Goal: Contribute content: Add original content to the website for others to see

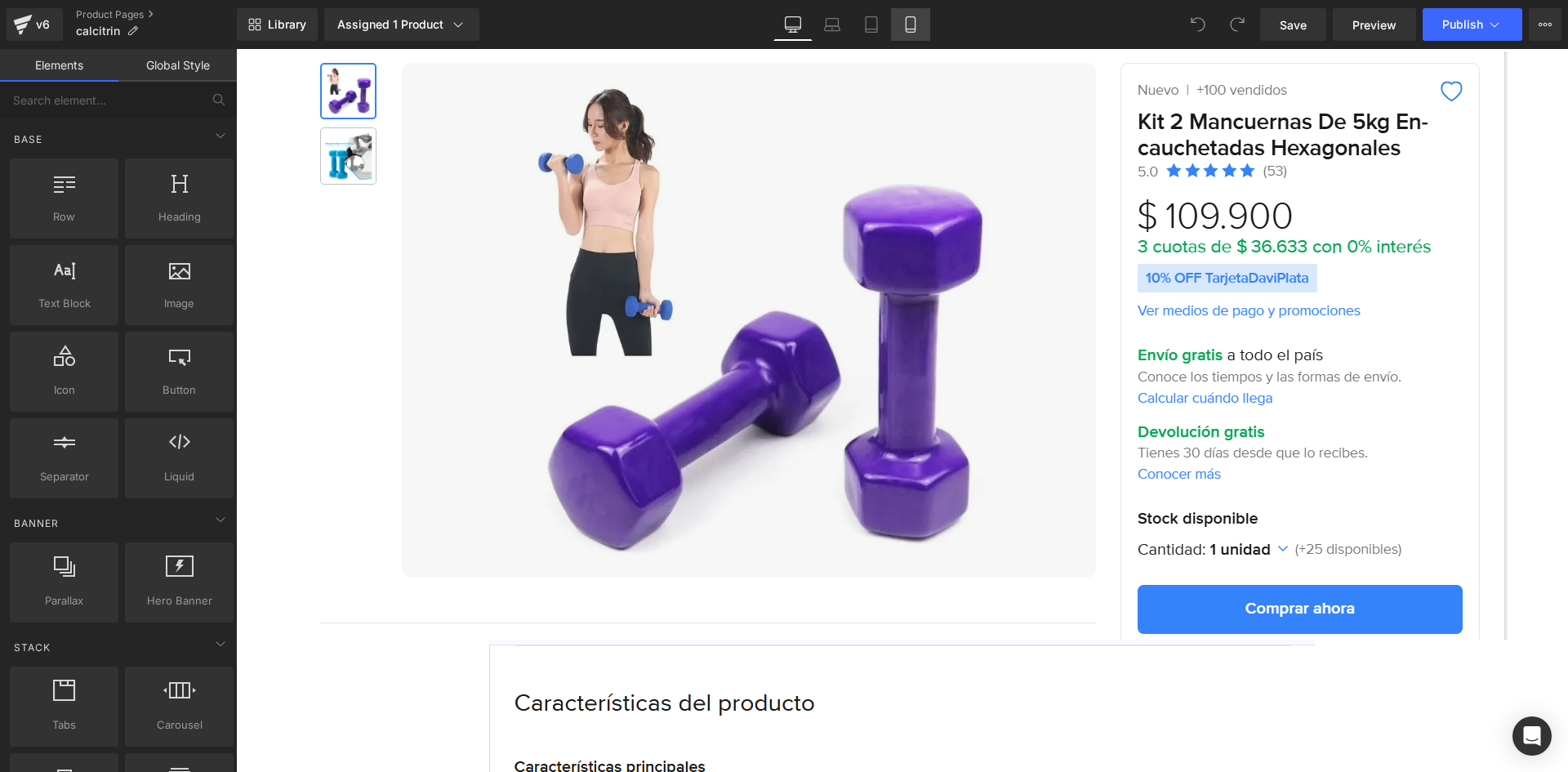
click at [911, 20] on icon at bounding box center [910, 24] width 16 height 16
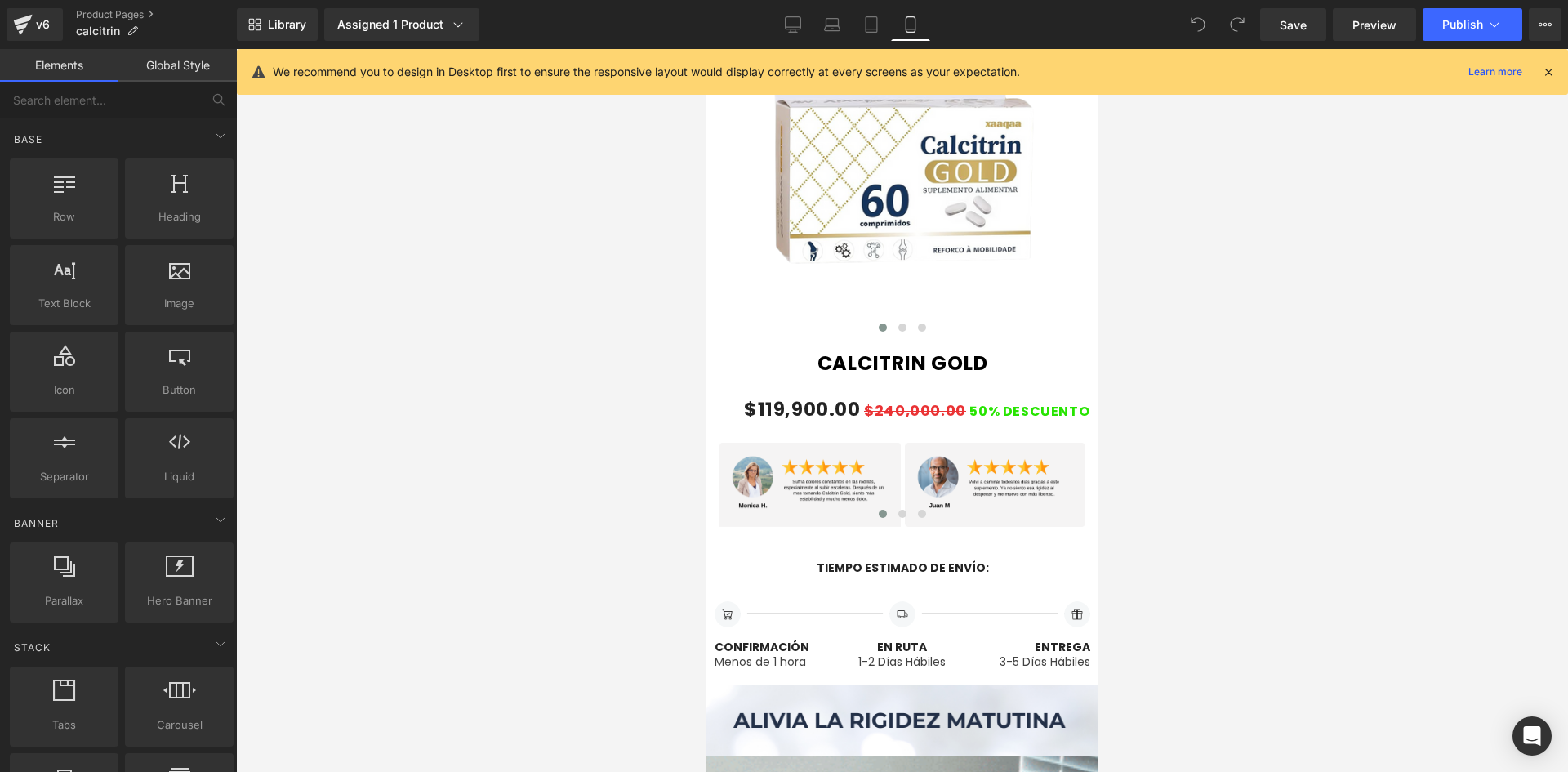
scroll to position [980, 0]
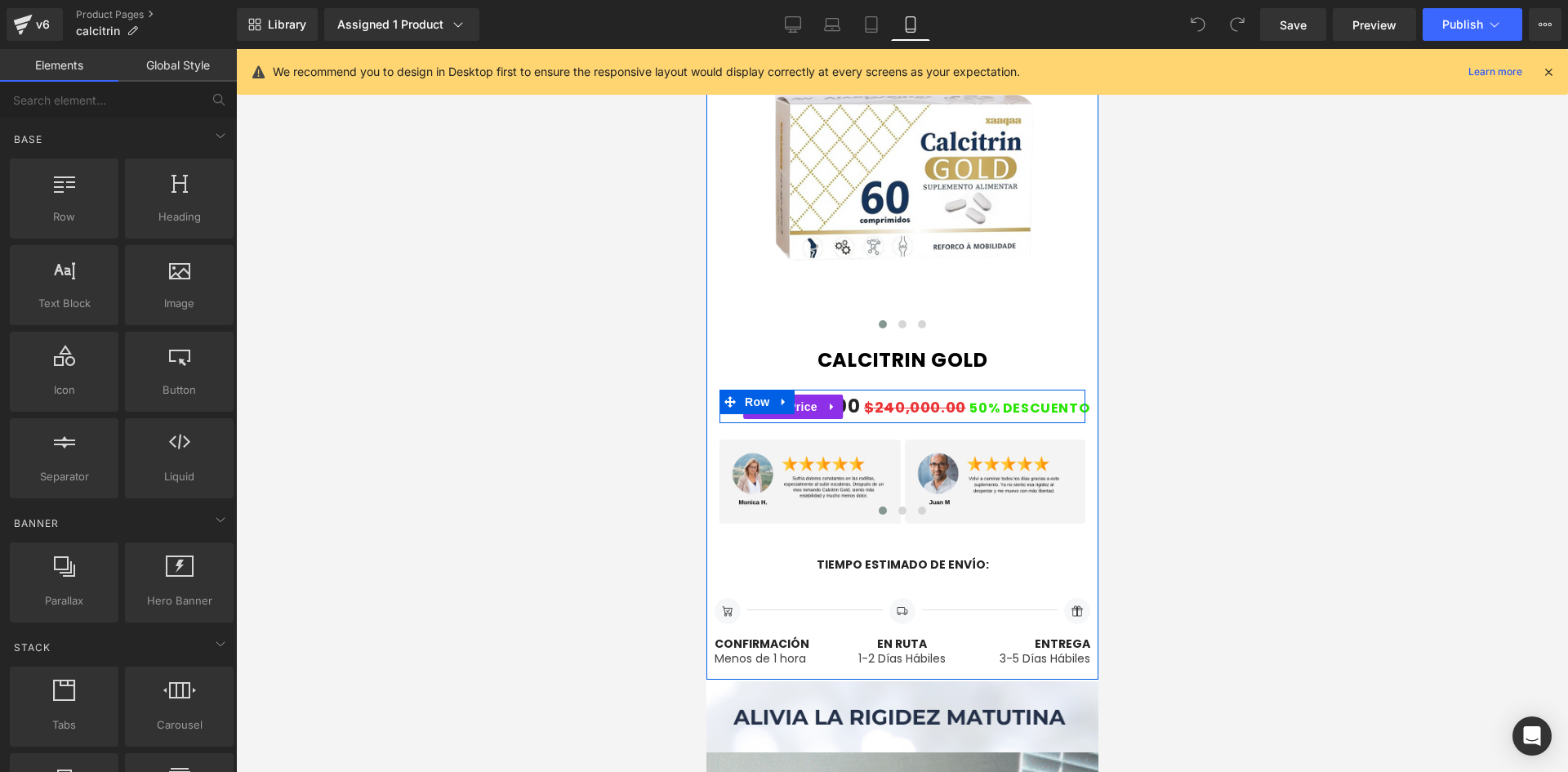
click at [863, 404] on span "$240,000.00" at bounding box center [915, 408] width 102 height 21
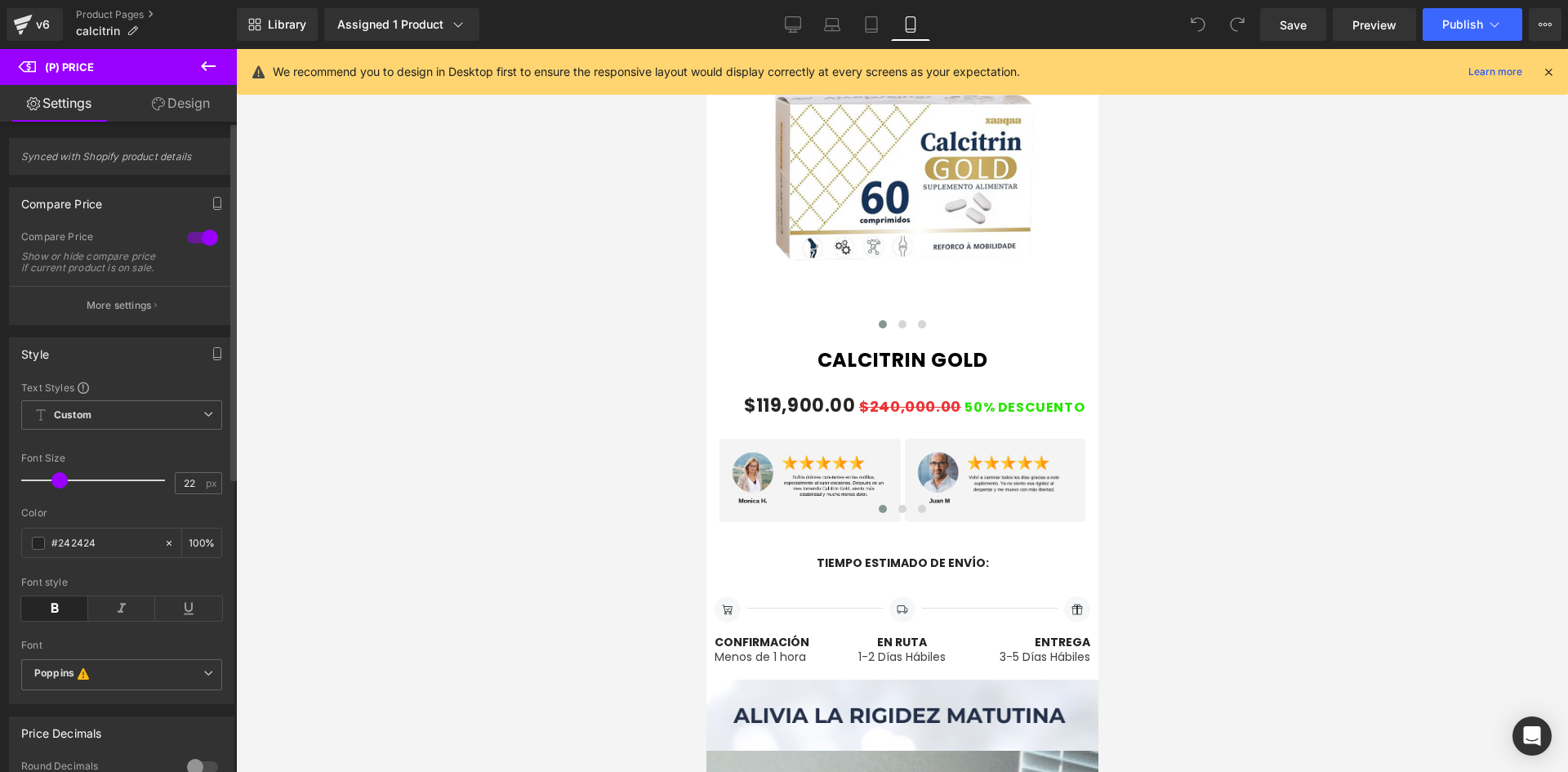
type input "20"
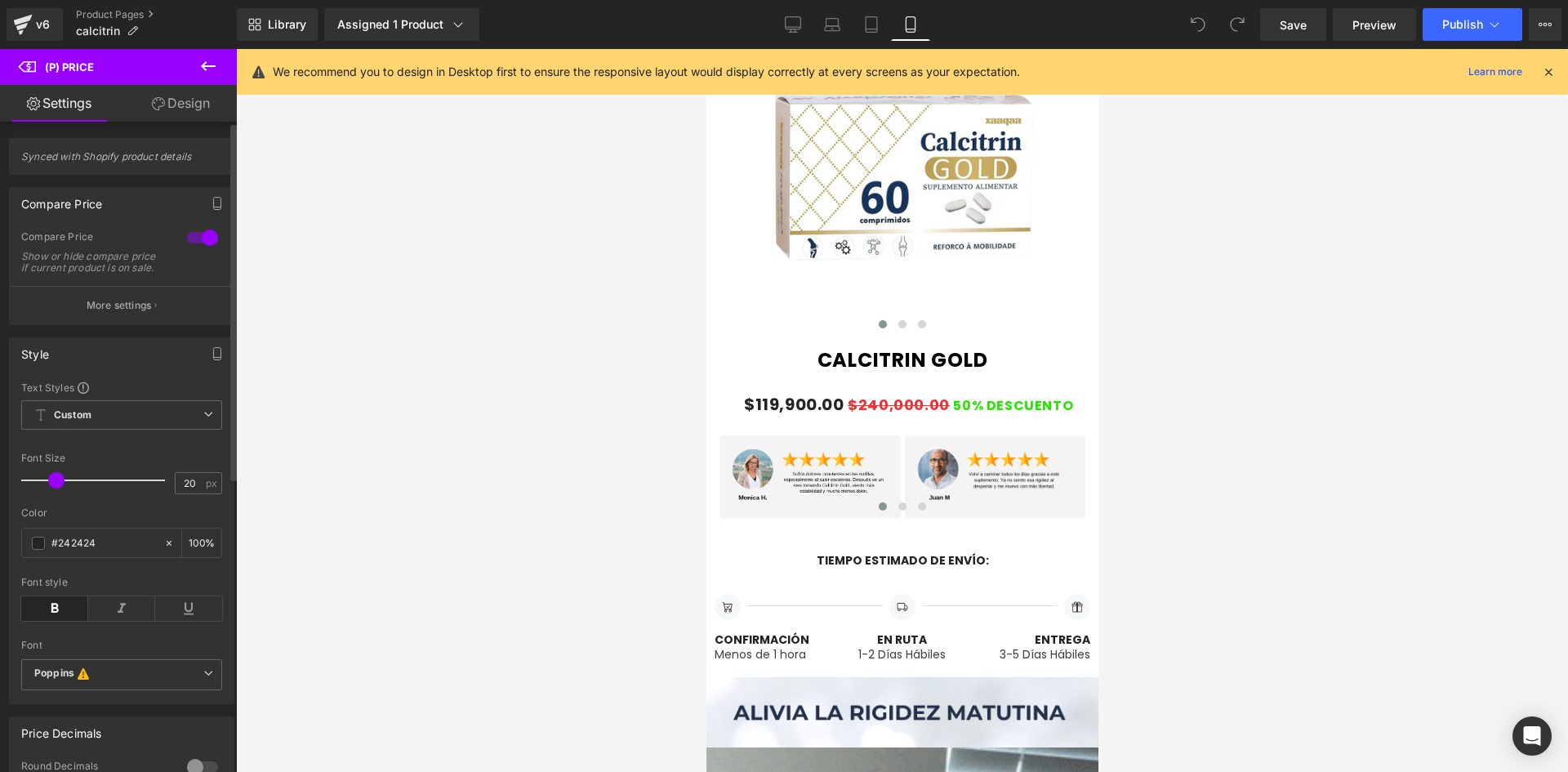
click at [53, 488] on span at bounding box center [56, 480] width 16 height 16
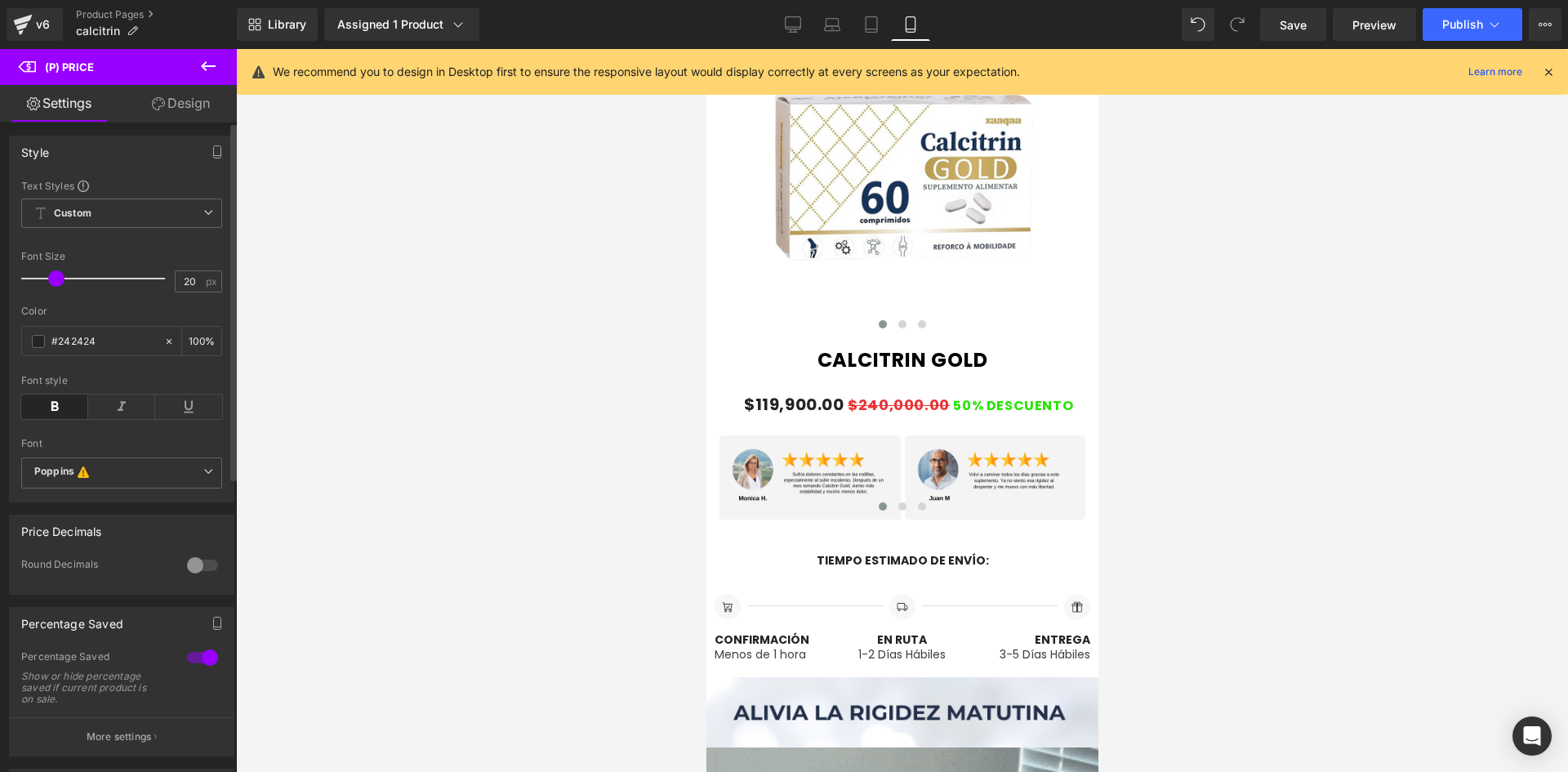
scroll to position [0, 0]
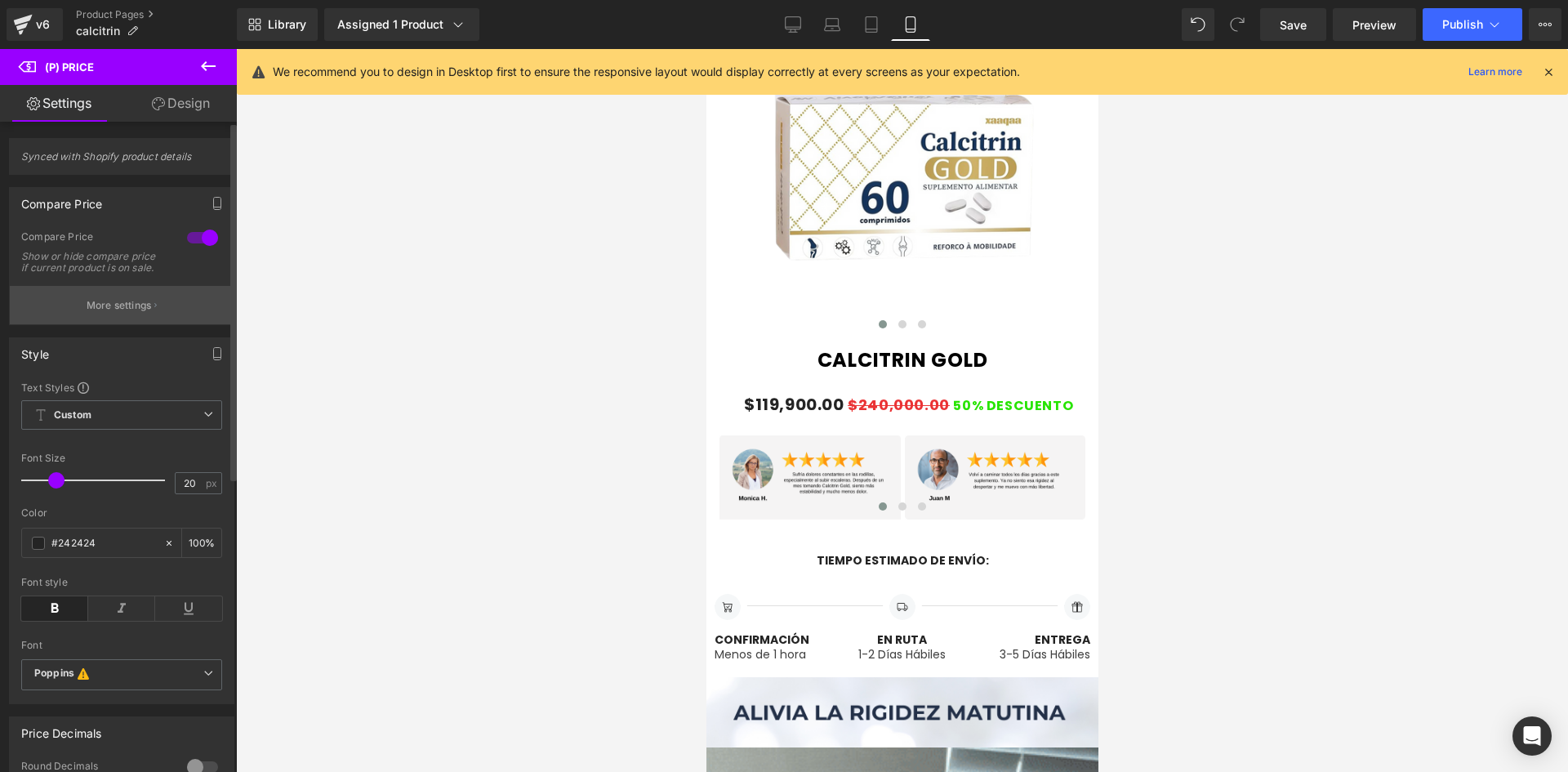
click at [136, 313] on p "More settings" at bounding box center [119, 306] width 65 height 15
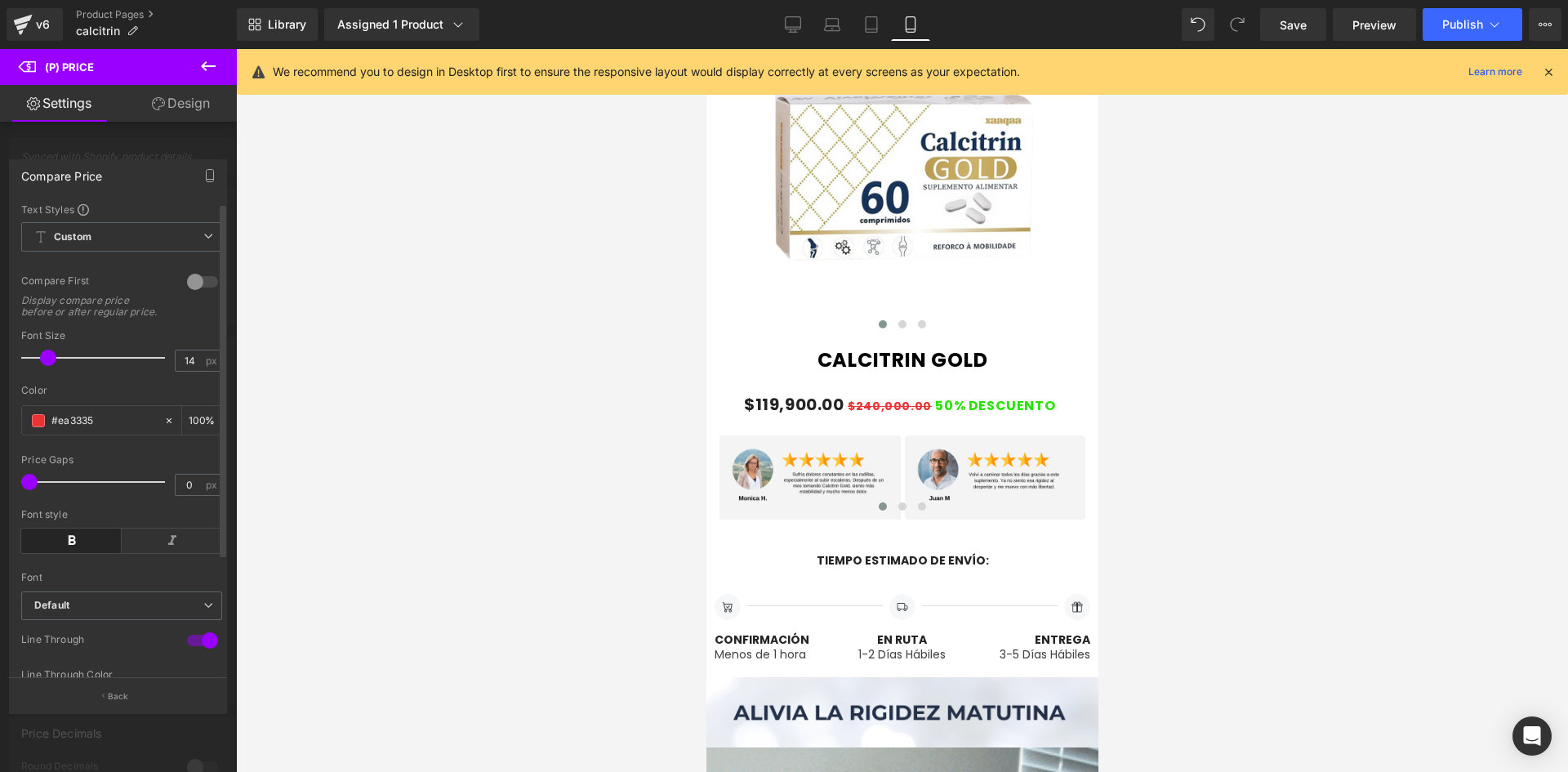
type input "15"
click at [49, 366] on span at bounding box center [49, 358] width 16 height 16
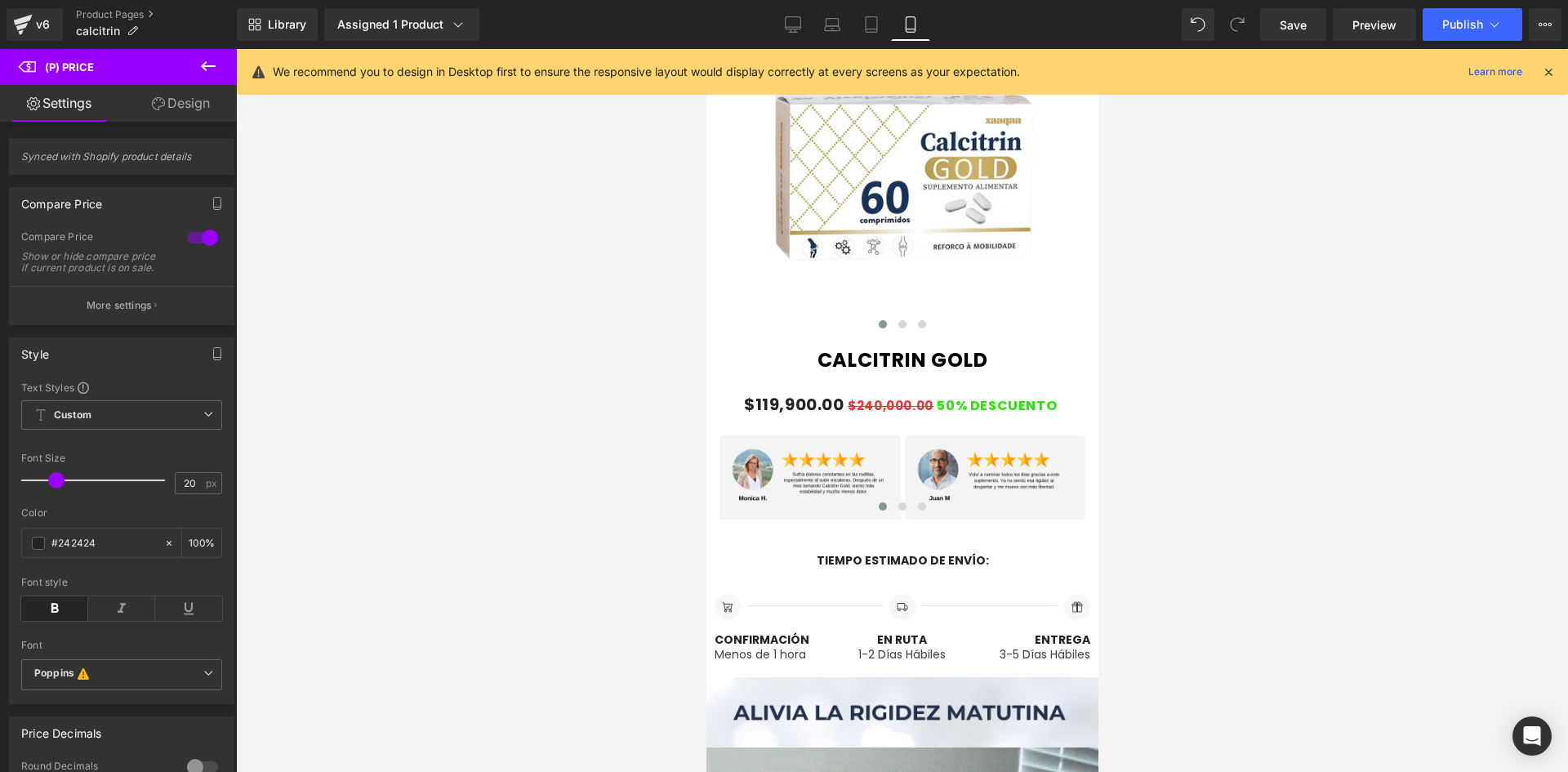
click at [601, 291] on div at bounding box center [902, 411] width 1332 height 723
click at [1484, 17] on button "Publish" at bounding box center [1472, 25] width 99 height 33
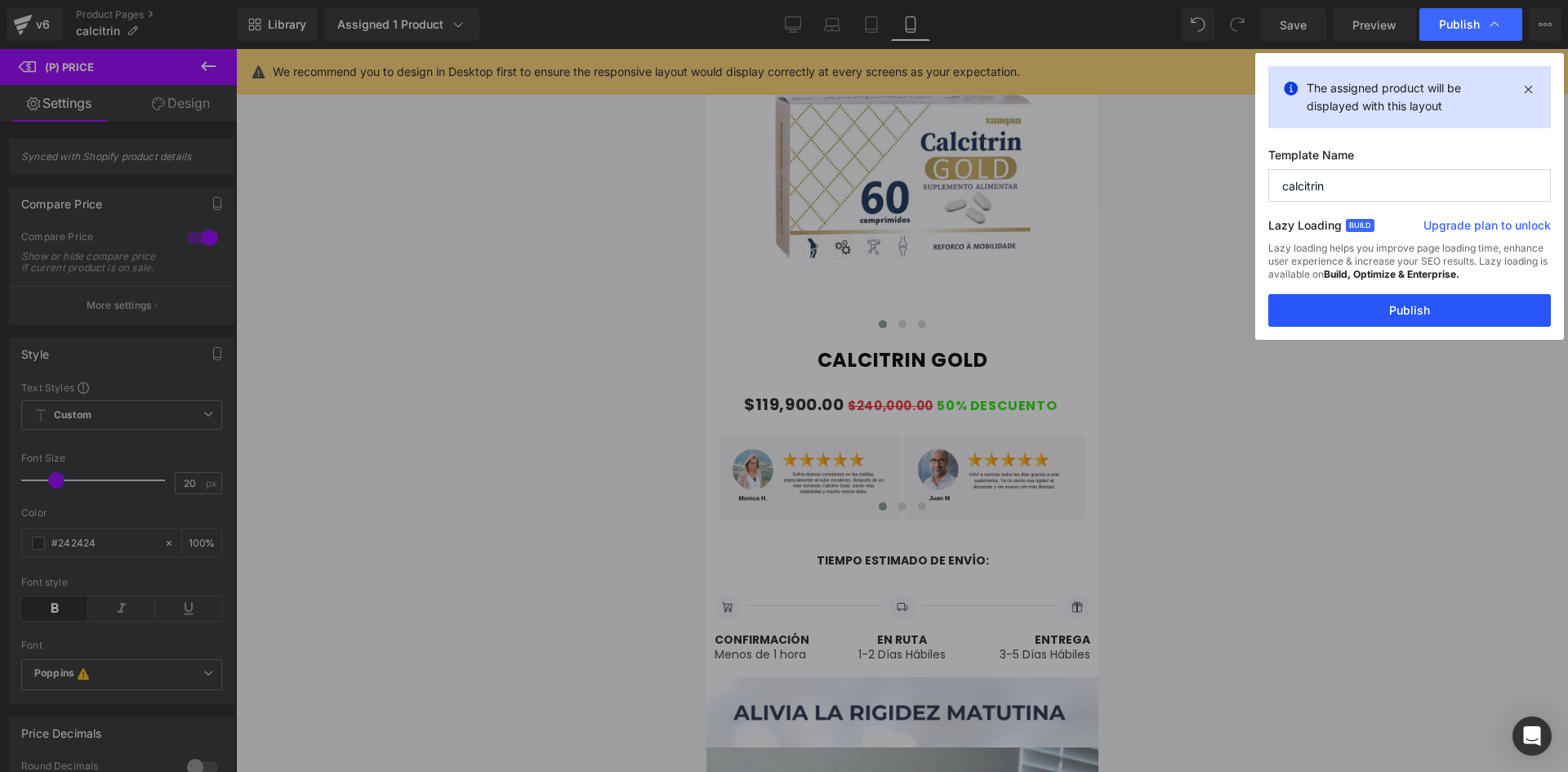
click at [1437, 301] on button "Publish" at bounding box center [1409, 310] width 283 height 33
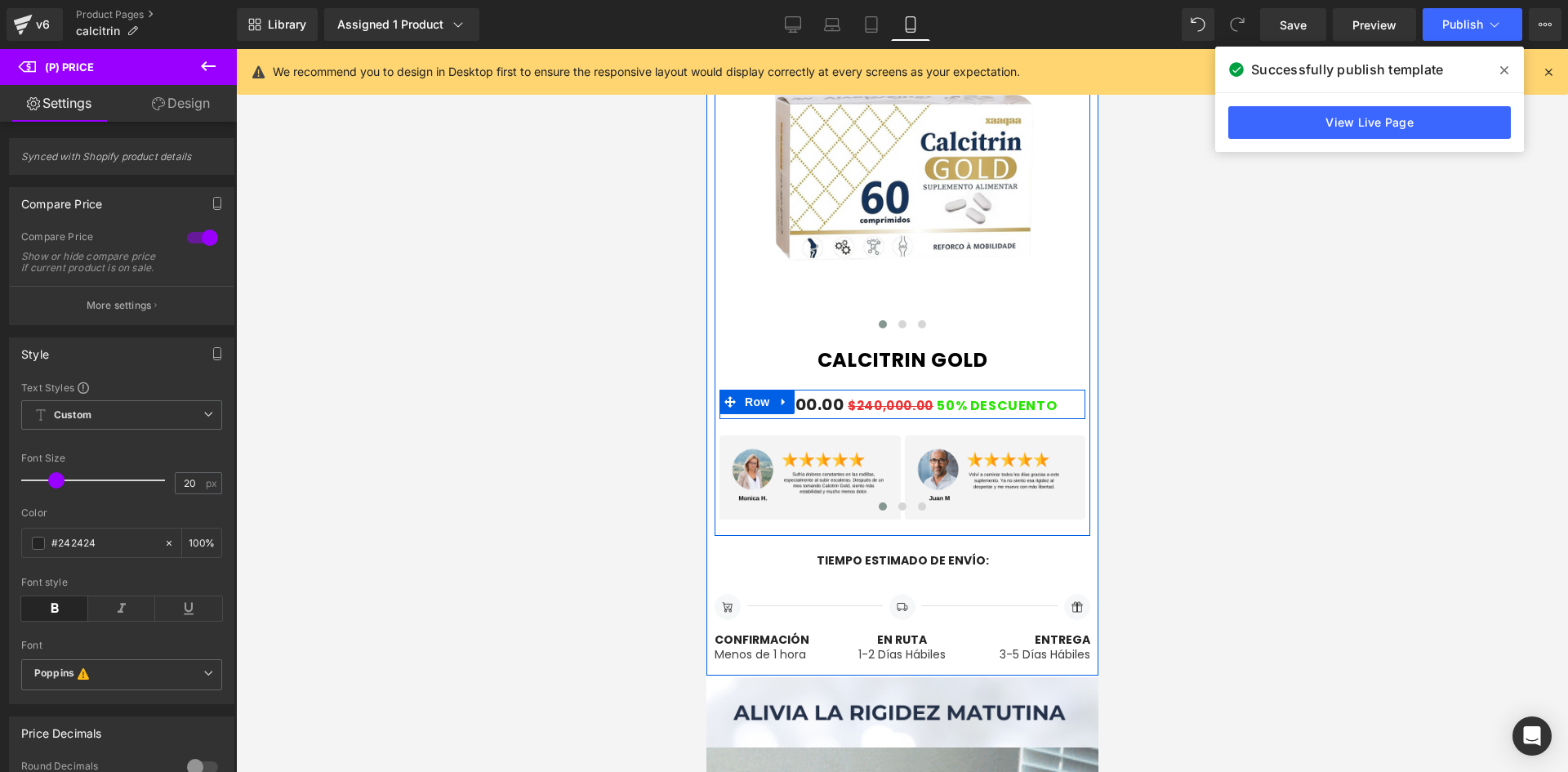
click at [901, 413] on div "Image Sold out Text Block Row" at bounding box center [992, 404] width 183 height 29
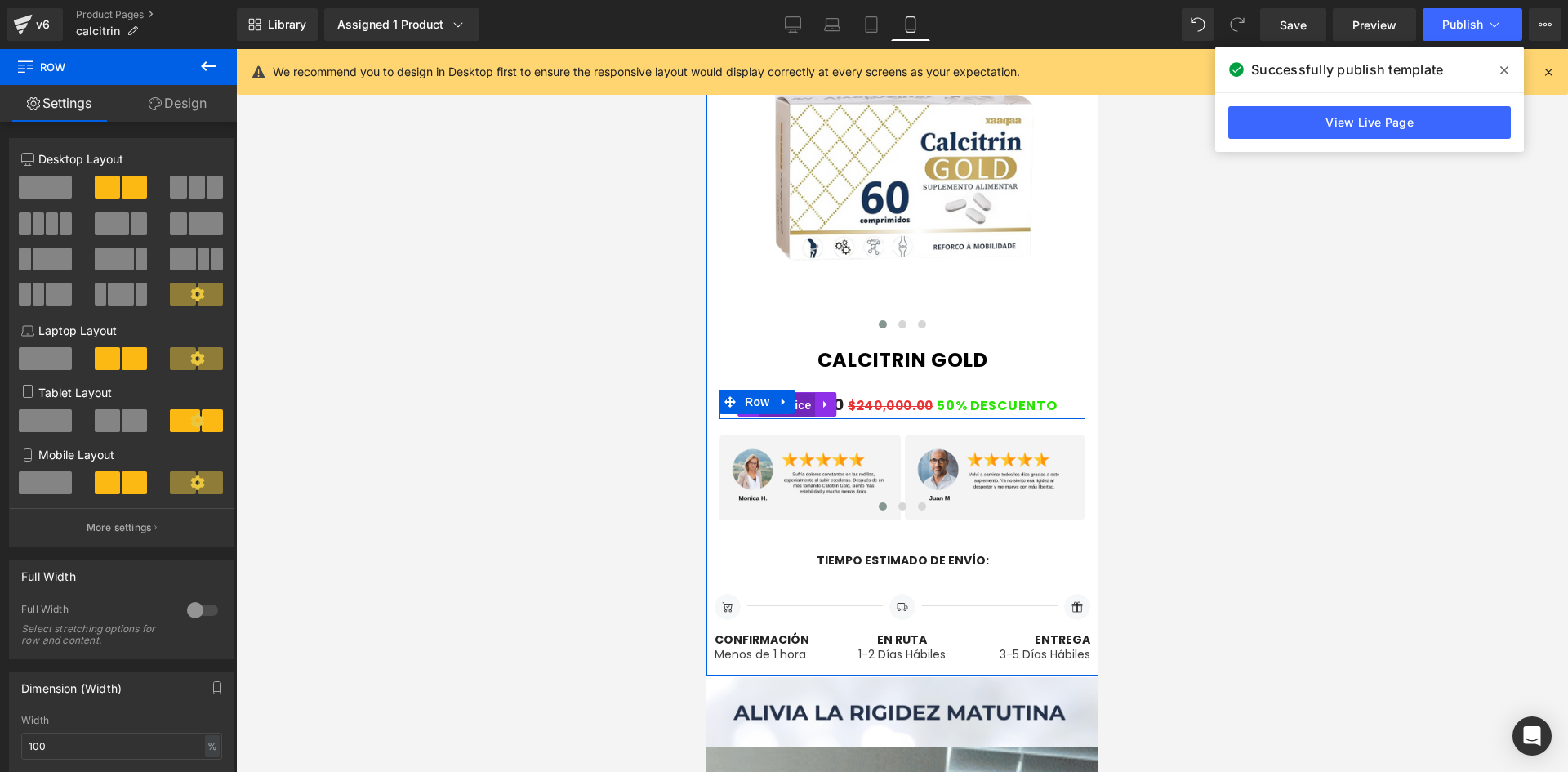
click at [803, 410] on span "(P) Price" at bounding box center [786, 405] width 57 height 25
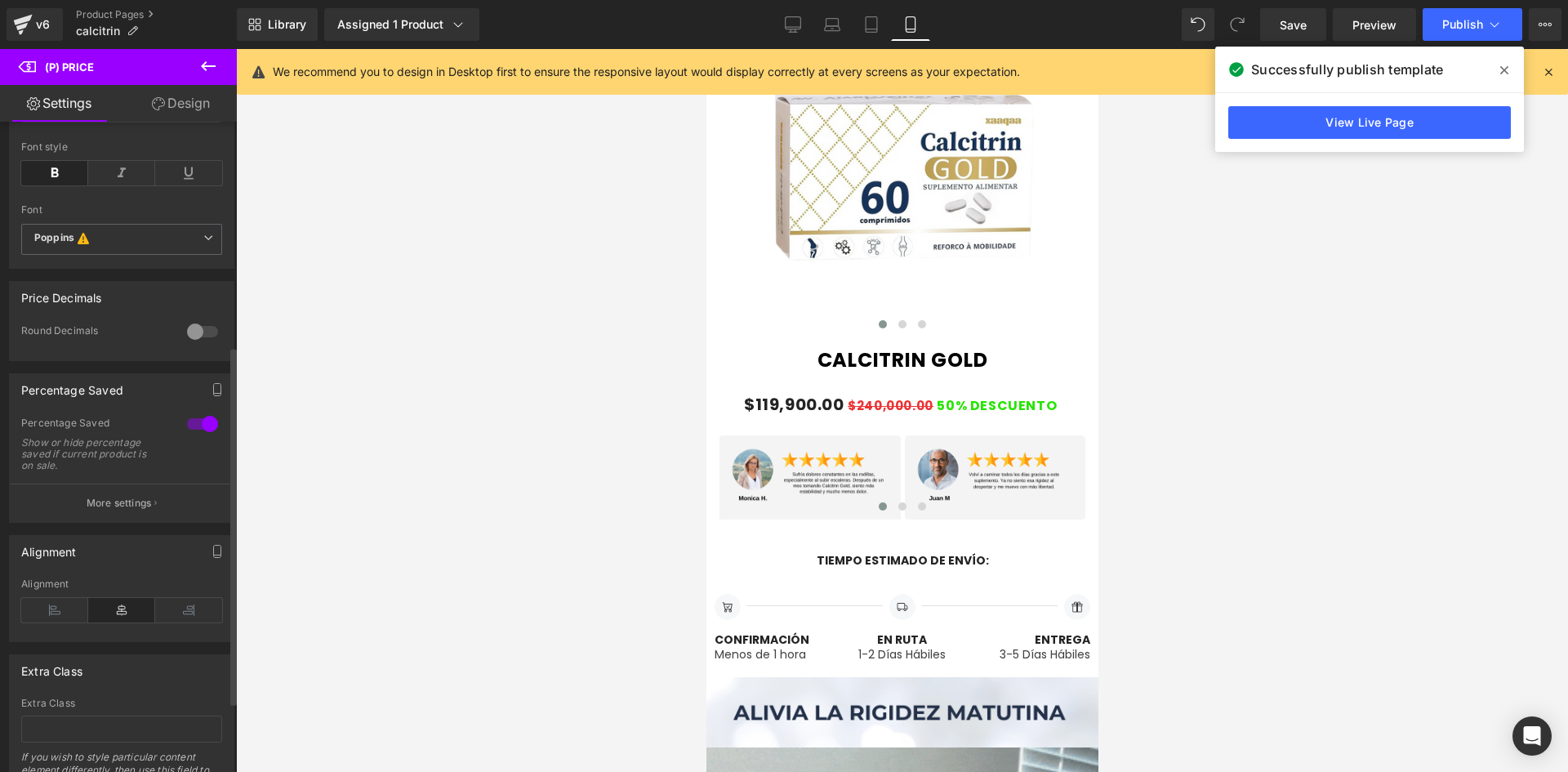
scroll to position [535, 0]
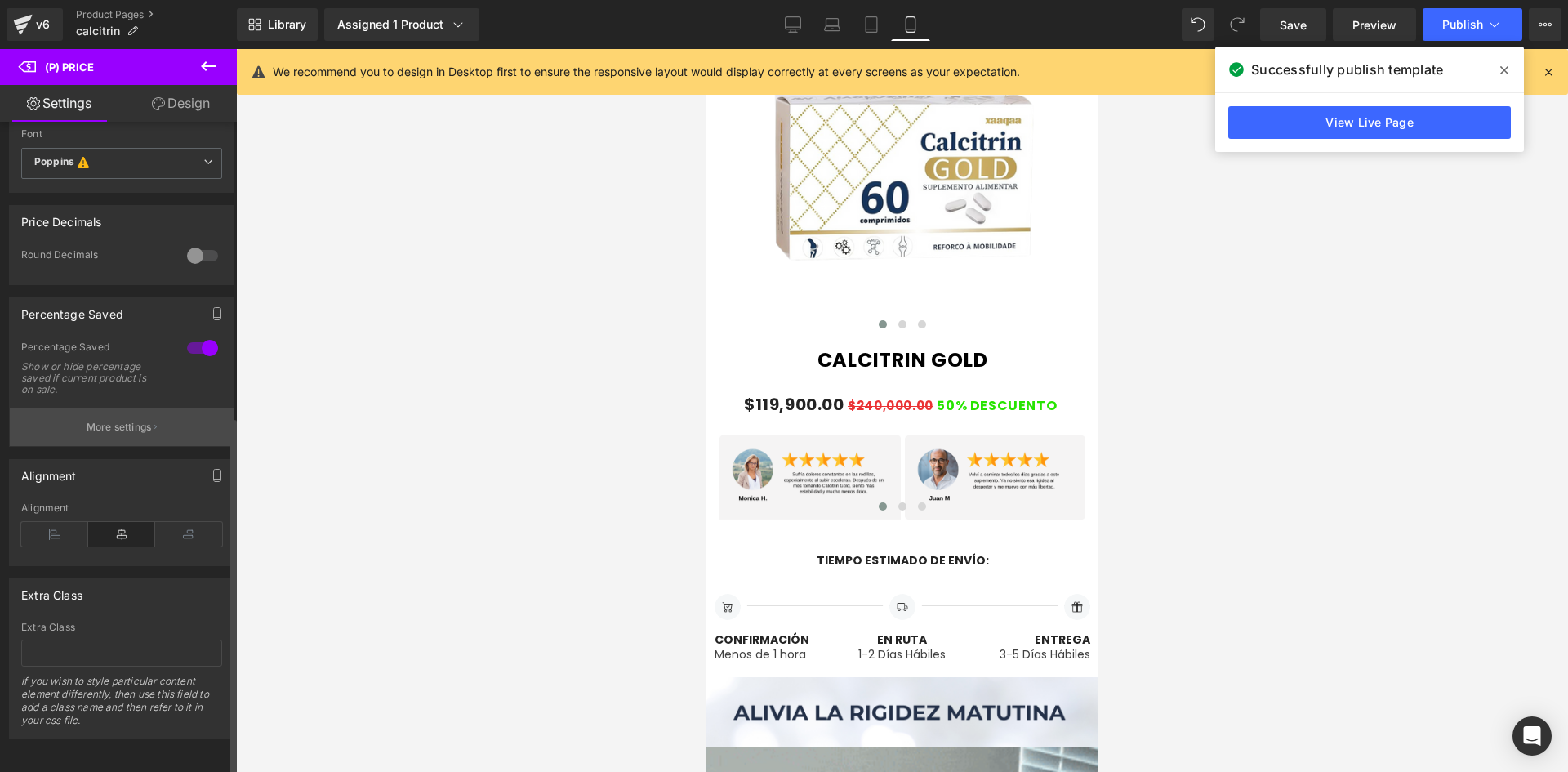
click at [109, 422] on button "More settings" at bounding box center [121, 427] width 224 height 39
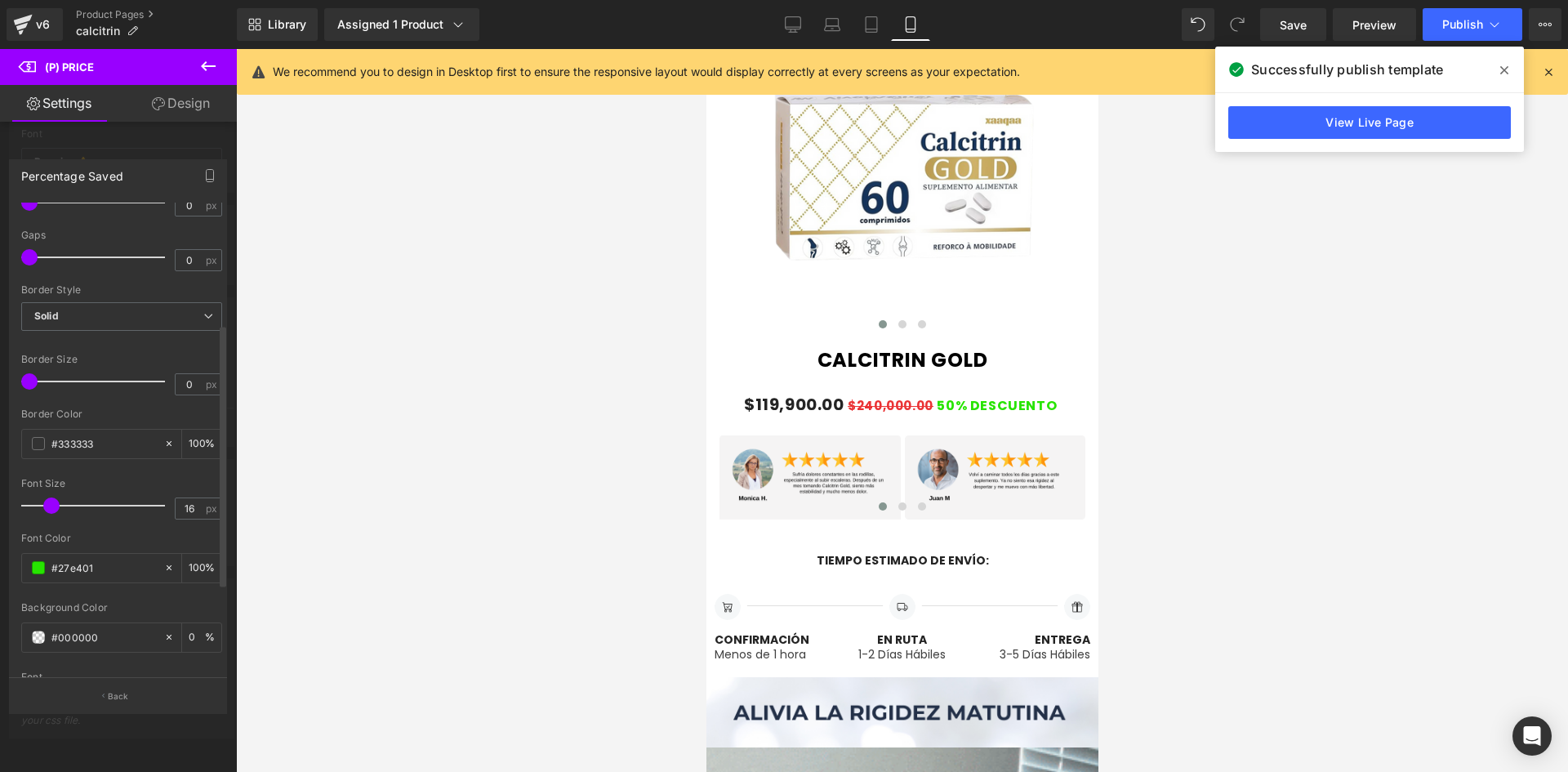
scroll to position [245, 0]
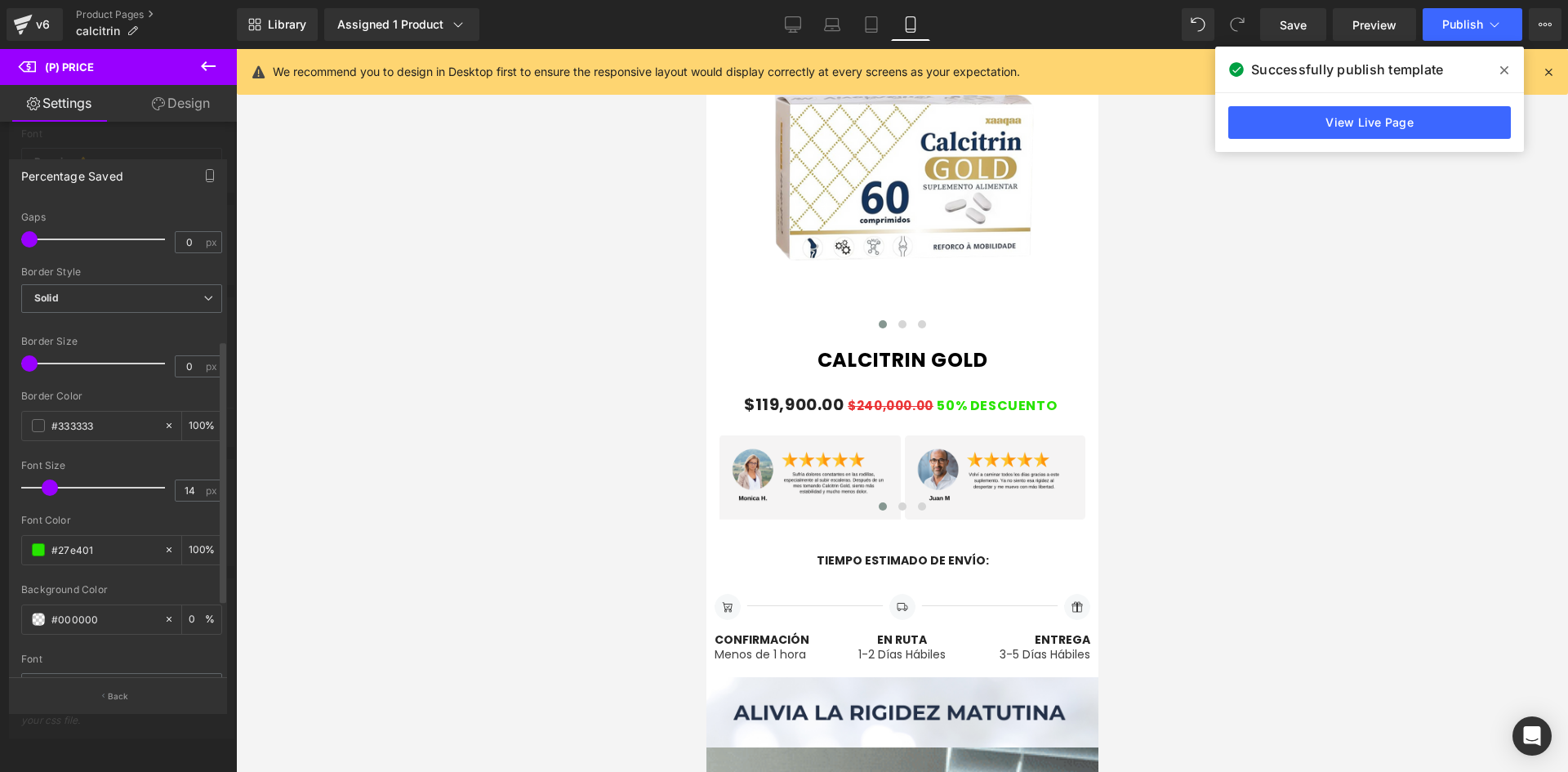
type input "13"
click at [45, 482] on span at bounding box center [46, 487] width 16 height 16
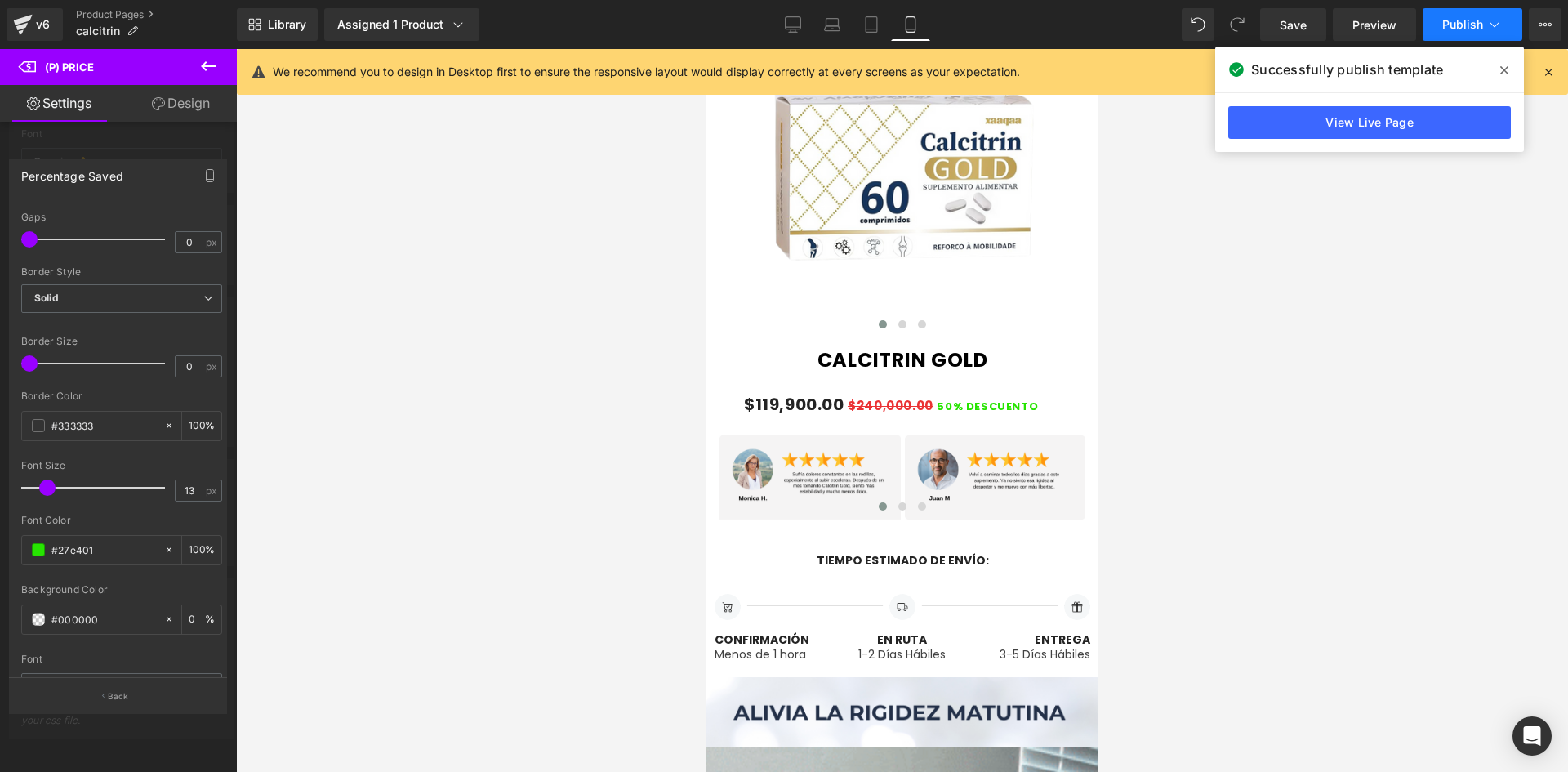
click at [1466, 22] on span "Publish" at bounding box center [1462, 25] width 41 height 13
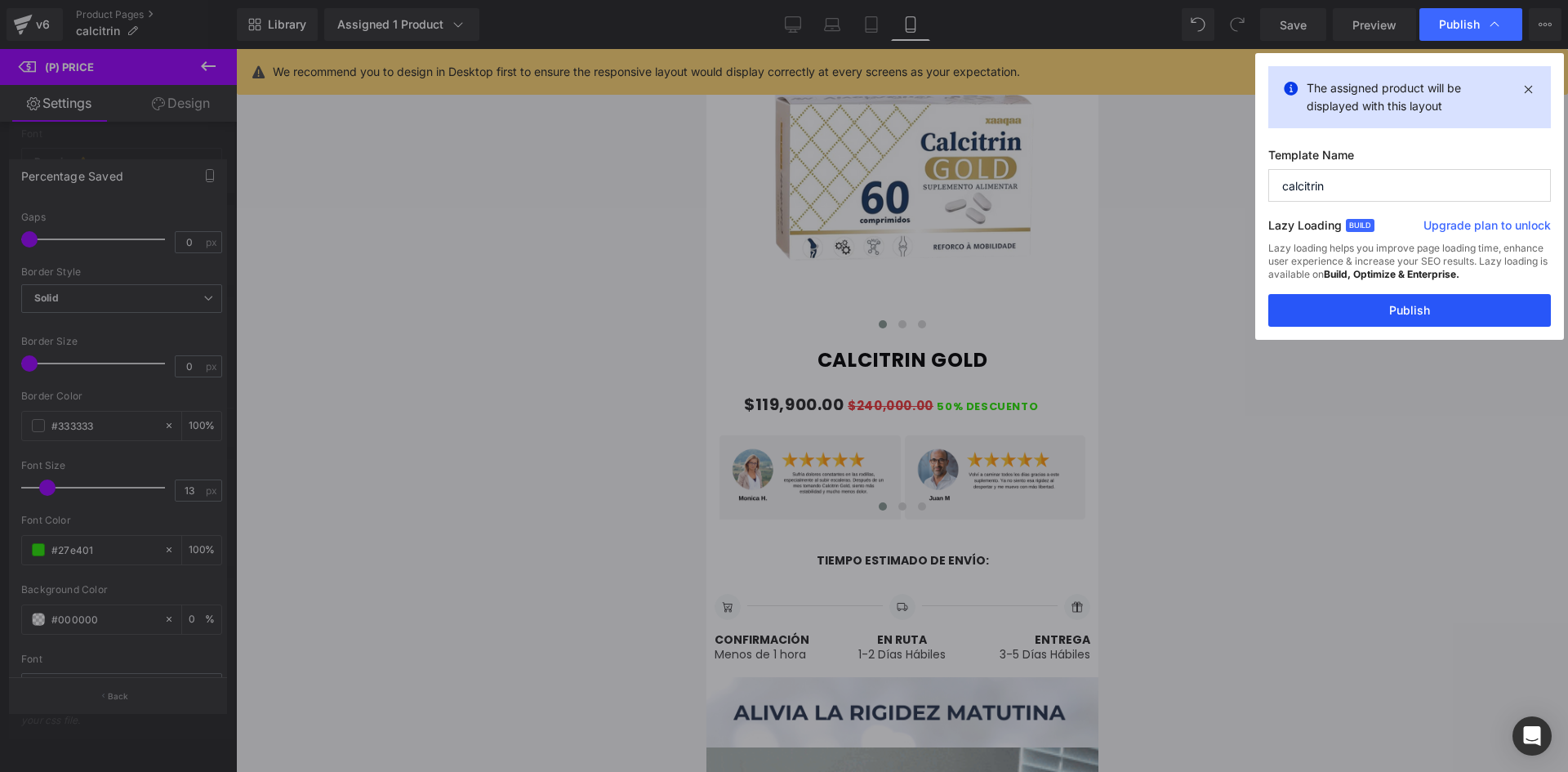
click at [1393, 325] on button "Publish" at bounding box center [1409, 310] width 283 height 33
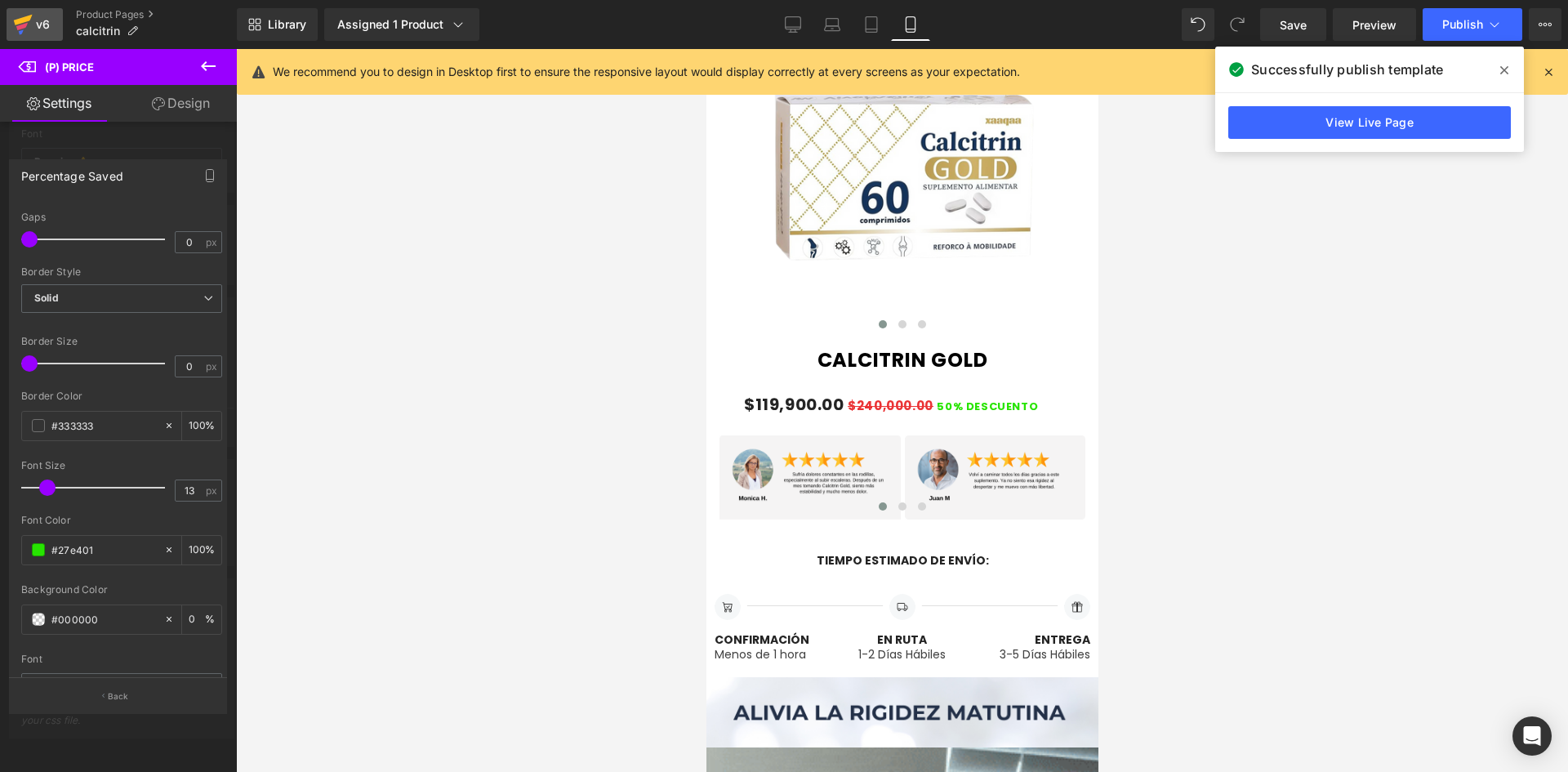
click at [29, 31] on icon at bounding box center [23, 24] width 20 height 41
